Goal: Information Seeking & Learning: Find contact information

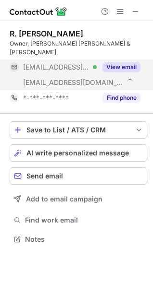
scroll to position [224, 153]
click at [122, 62] on button "View email" at bounding box center [121, 67] width 38 height 10
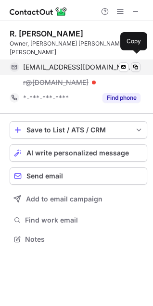
click at [136, 63] on span at bounding box center [136, 67] width 8 height 8
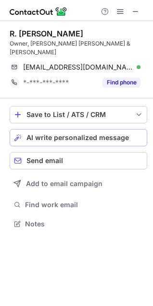
scroll to position [208, 153]
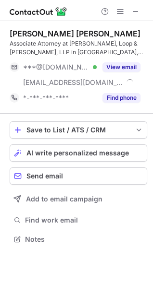
scroll to position [232, 153]
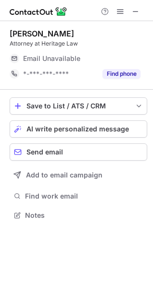
scroll to position [211, 153]
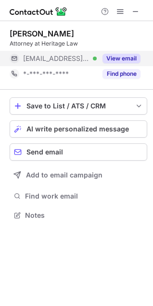
click at [126, 55] on button "View email" at bounding box center [121, 59] width 38 height 10
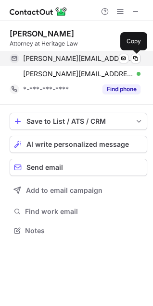
scroll to position [224, 153]
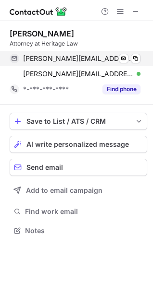
click at [138, 53] on div "justin@heritagelawltd.com Verified Send email Copy" at bounding box center [75, 58] width 131 height 15
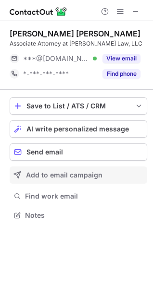
scroll to position [5, 5]
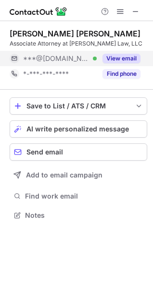
click at [124, 57] on button "View email" at bounding box center [121, 59] width 38 height 10
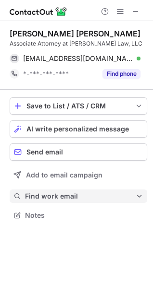
click at [62, 192] on span "Find work email" at bounding box center [80, 196] width 110 height 9
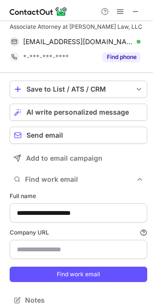
scroll to position [24, 0]
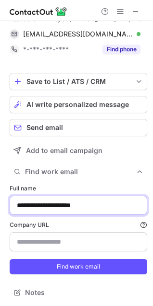
click at [55, 202] on input "**********" at bounding box center [78, 205] width 137 height 19
type input "**********"
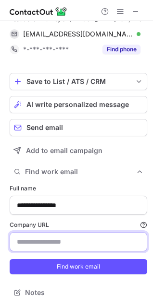
click at [63, 236] on input "Company URL Finding work email will consume 1 credit if a match is found." at bounding box center [78, 241] width 137 height 19
paste input "**********"
type input "**********"
click at [10, 259] on button "Find work email" at bounding box center [78, 266] width 137 height 15
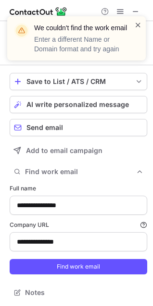
click at [138, 23] on span at bounding box center [138, 25] width 8 height 10
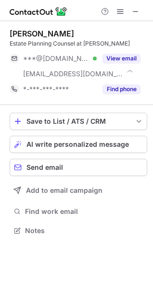
scroll to position [224, 153]
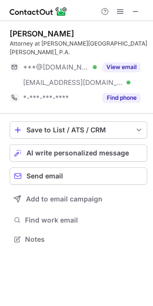
scroll to position [224, 153]
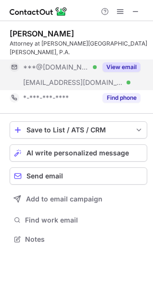
click at [127, 62] on button "View email" at bounding box center [121, 67] width 38 height 10
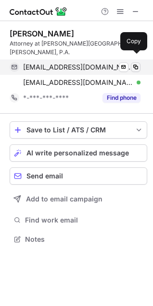
click at [137, 63] on span at bounding box center [136, 67] width 8 height 8
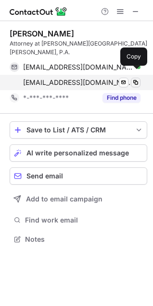
click at [135, 79] on span at bounding box center [136, 83] width 8 height 8
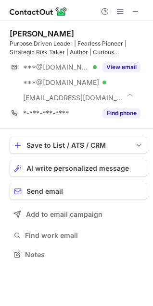
scroll to position [248, 153]
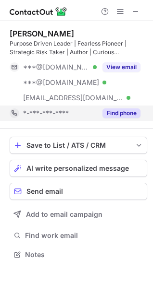
click at [127, 114] on button "Find phone" at bounding box center [121, 113] width 38 height 10
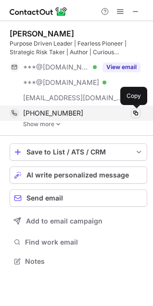
click at [134, 113] on span at bounding box center [136, 113] width 8 height 8
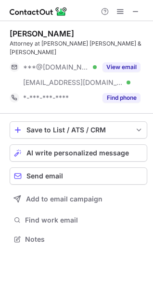
scroll to position [224, 153]
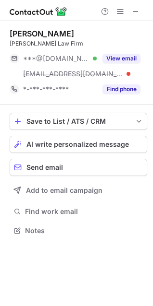
scroll to position [224, 153]
